Goal: Find specific page/section: Find specific page/section

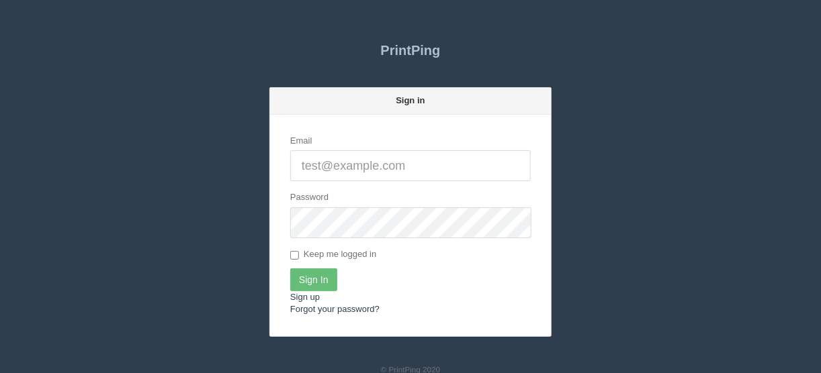
click at [313, 161] on input "Email" at bounding box center [410, 165] width 240 height 31
type input "[EMAIL_ADDRESS][DOMAIN_NAME]"
click at [304, 279] on input "Sign In" at bounding box center [313, 280] width 47 height 23
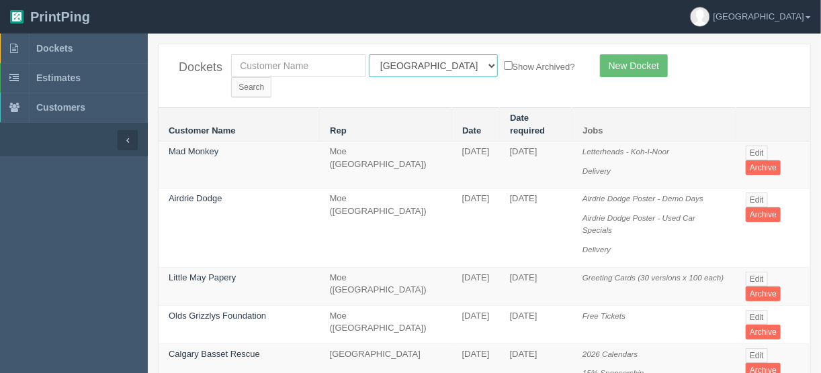
click at [426, 65] on select "All Users Ali Ali Test 1 Aly Amy Ankit Arif Brandon Dan France Greg Jim Mark Ma…" at bounding box center [433, 65] width 129 height 23
select select "11"
click at [369, 54] on select "All Users Ali Ali Test 1 Aly Amy Ankit Arif Brandon Dan France Greg Jim Mark Ma…" at bounding box center [433, 65] width 129 height 23
click at [271, 77] on input "Search" at bounding box center [251, 87] width 40 height 20
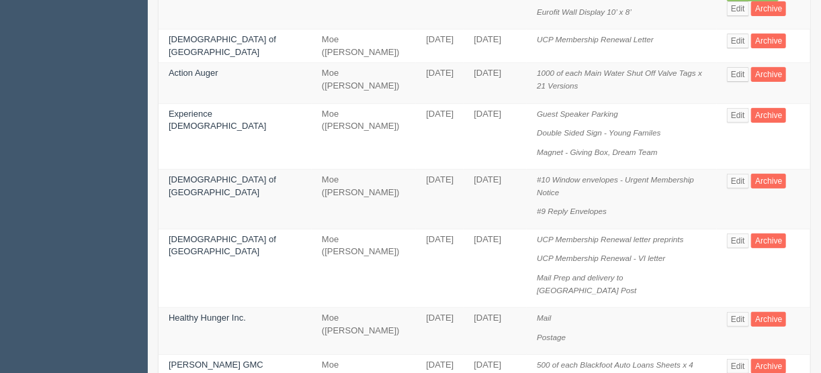
scroll to position [161, 0]
